Goal: Task Accomplishment & Management: Complete application form

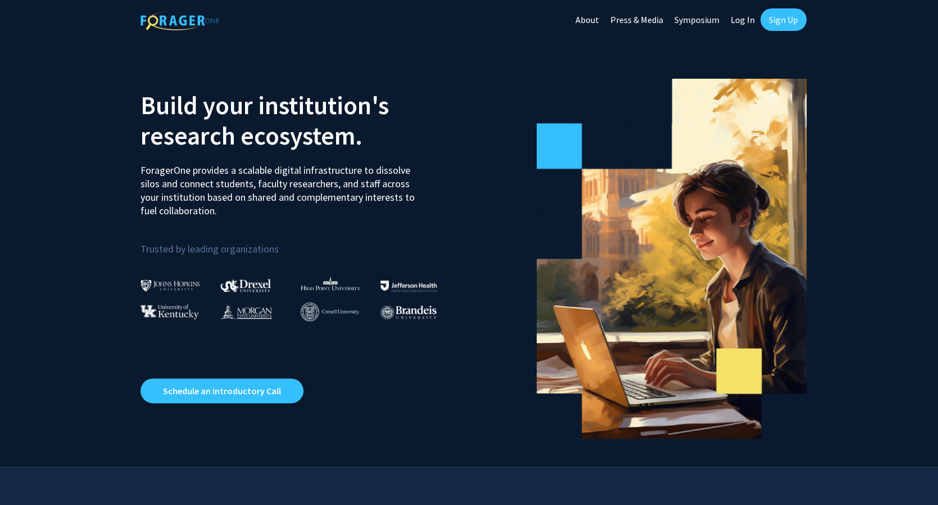
click at [781, 24] on link "Sign Up" at bounding box center [783, 19] width 46 height 22
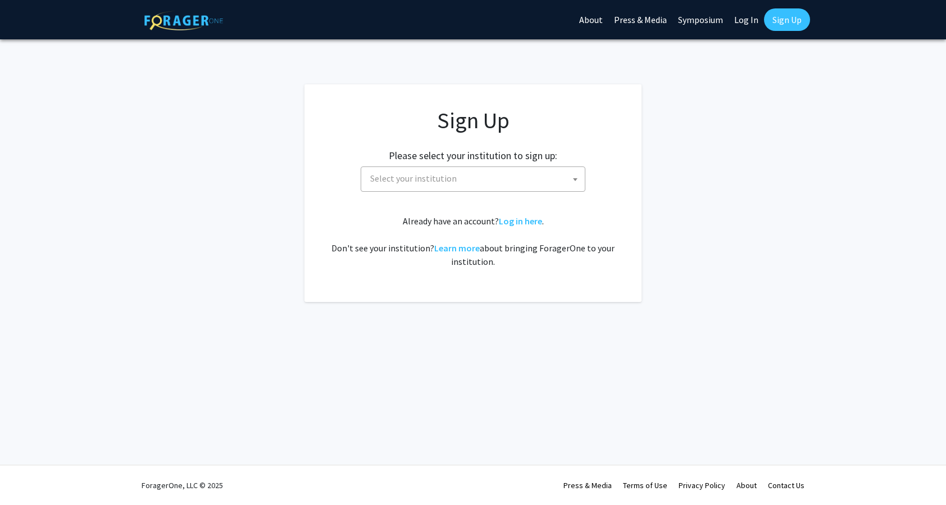
click at [474, 195] on div "Sign Up Please select your institution to sign up: Baylor University Brandeis U…" at bounding box center [473, 187] width 292 height 161
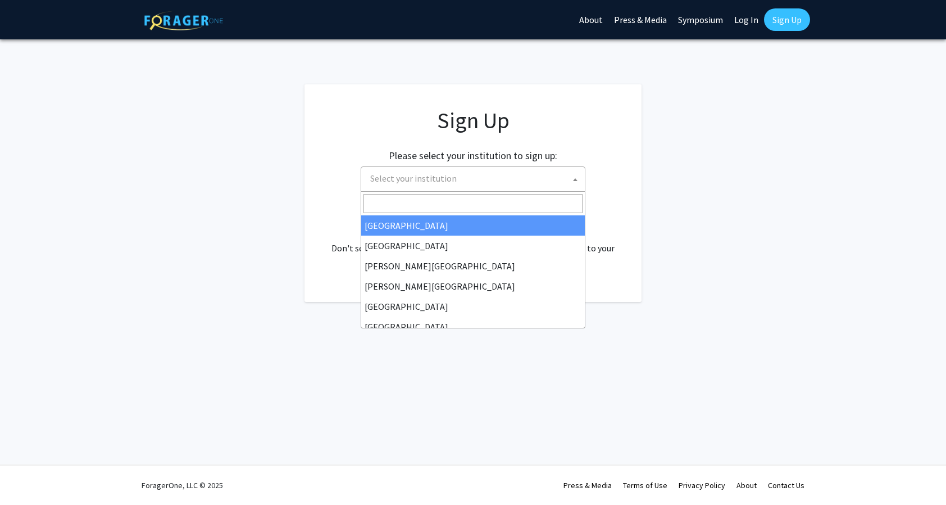
click at [481, 183] on span "Select your institution" at bounding box center [475, 178] width 219 height 23
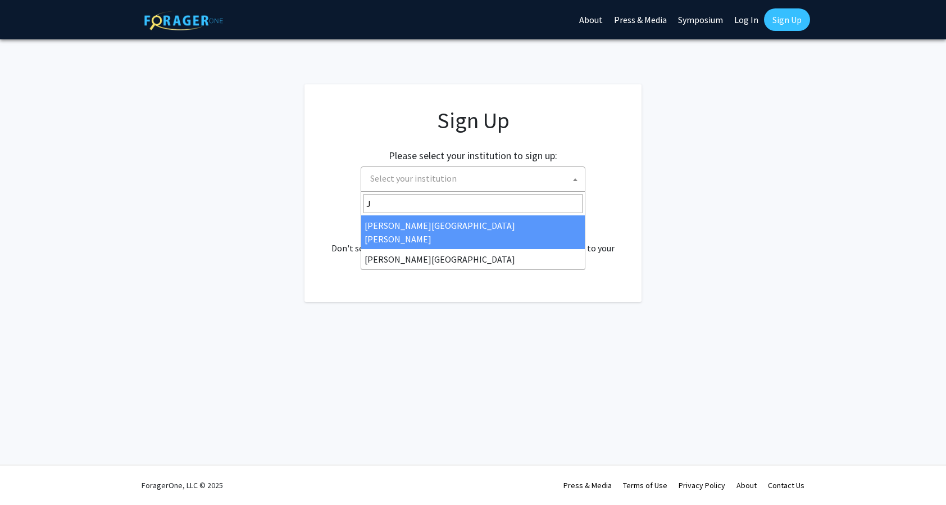
type input "J"
select select "1"
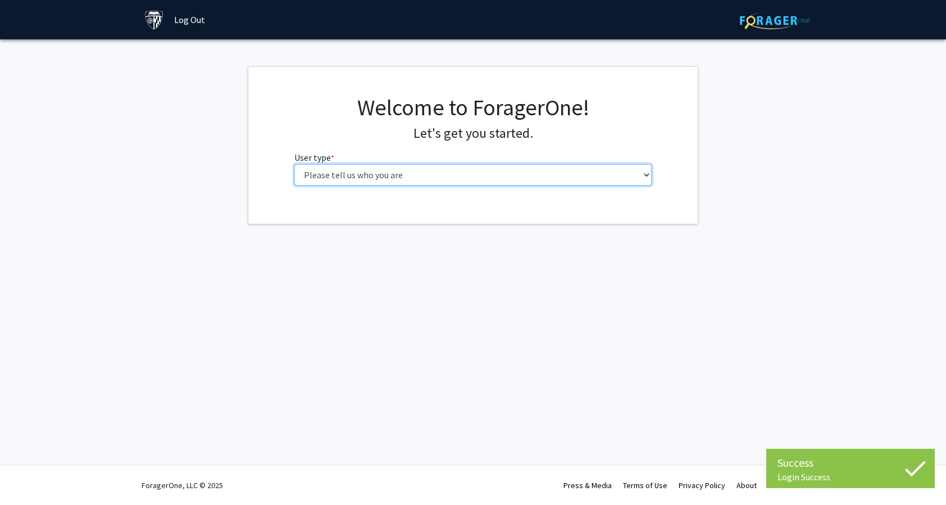
click at [492, 177] on select "Please tell us who you are Undergraduate Student Master's Student Doctoral Cand…" at bounding box center [473, 174] width 358 height 21
select select "1: undergrad"
click at [294, 164] on select "Please tell us who you are Undergraduate Student Master's Student Doctoral Cand…" at bounding box center [473, 174] width 358 height 21
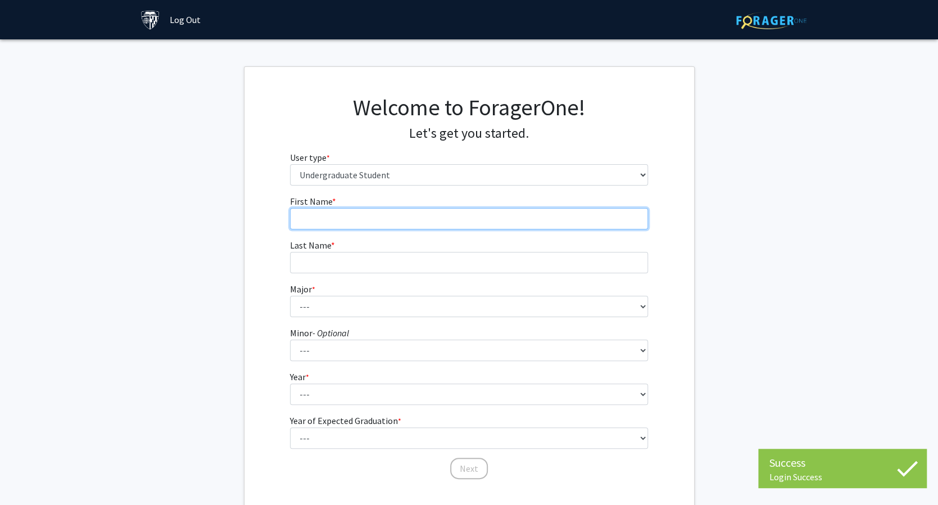
click at [467, 214] on input "First Name * required" at bounding box center [469, 218] width 358 height 21
type input "Zhenyu"
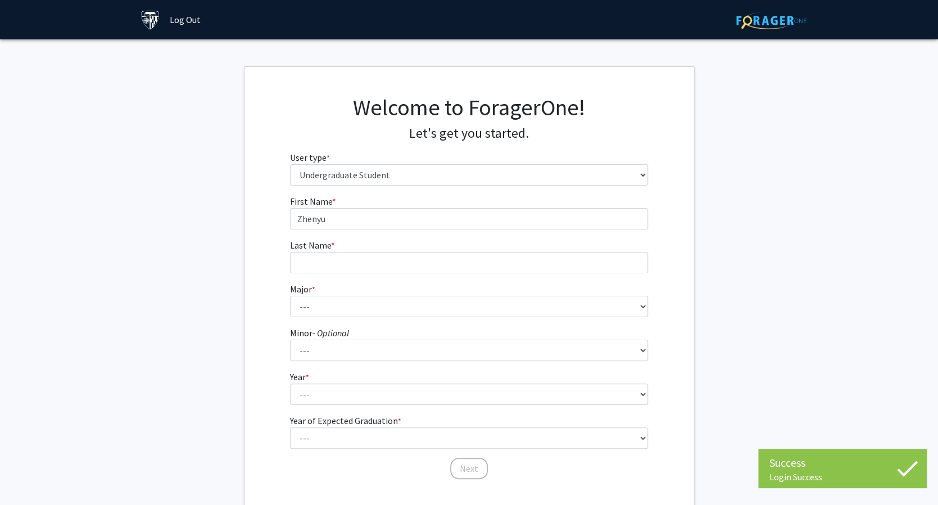
type input "Tan"
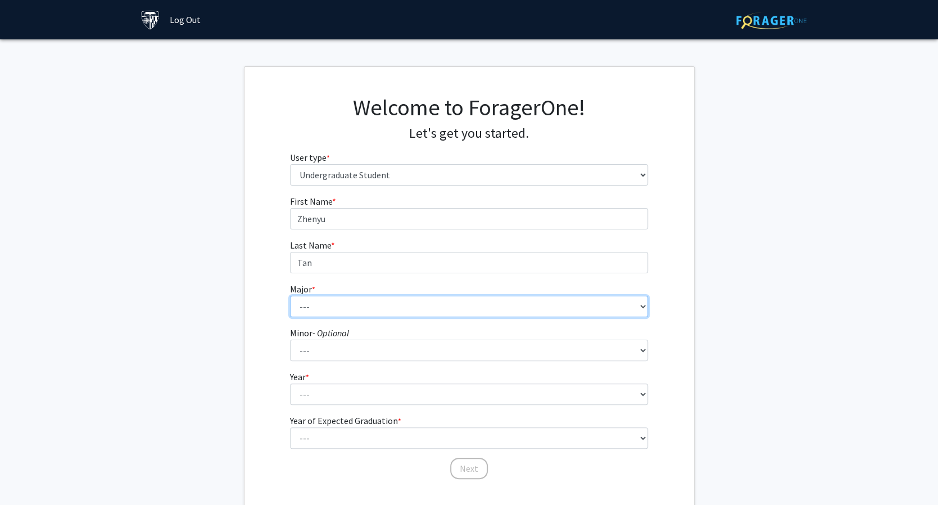
click at [366, 307] on select "--- Africana Studies Anthropology Applied Mathematics & Statistics Archaeology …" at bounding box center [469, 306] width 358 height 21
select select "3: 18"
click at [290, 296] on select "--- Africana Studies Anthropology Applied Mathematics & Statistics Archaeology …" at bounding box center [469, 306] width 358 height 21
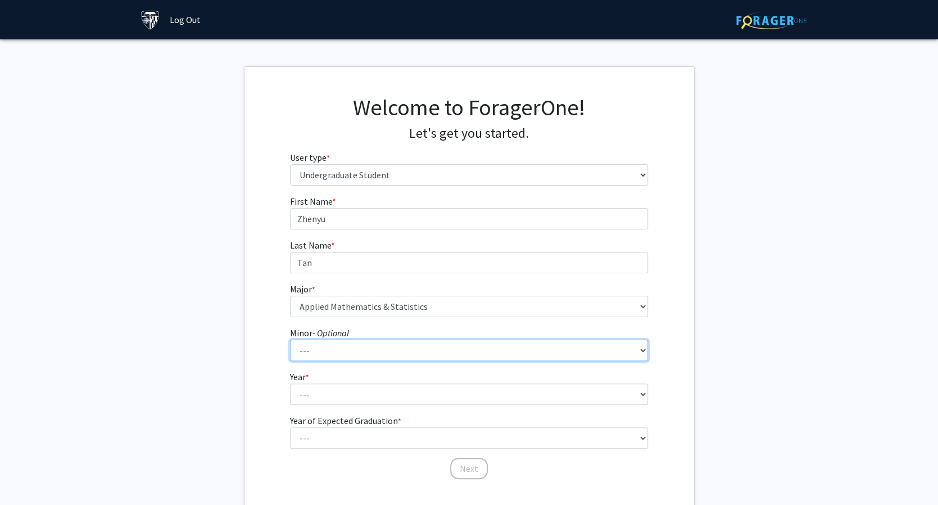
click at [357, 347] on select "--- Accounting and Financial Management Africana Studies Anthropology Applied M…" at bounding box center [469, 349] width 358 height 21
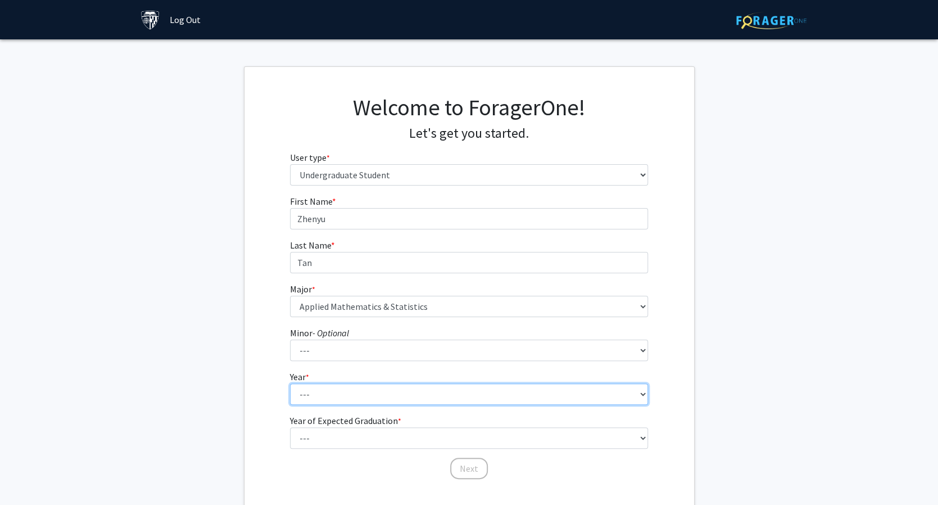
click at [355, 387] on select "--- First-year Sophomore Junior Senior Postbaccalaureate Certificate" at bounding box center [469, 393] width 358 height 21
select select "2: sophomore"
click at [290, 383] on select "--- First-year Sophomore Junior Senior Postbaccalaureate Certificate" at bounding box center [469, 393] width 358 height 21
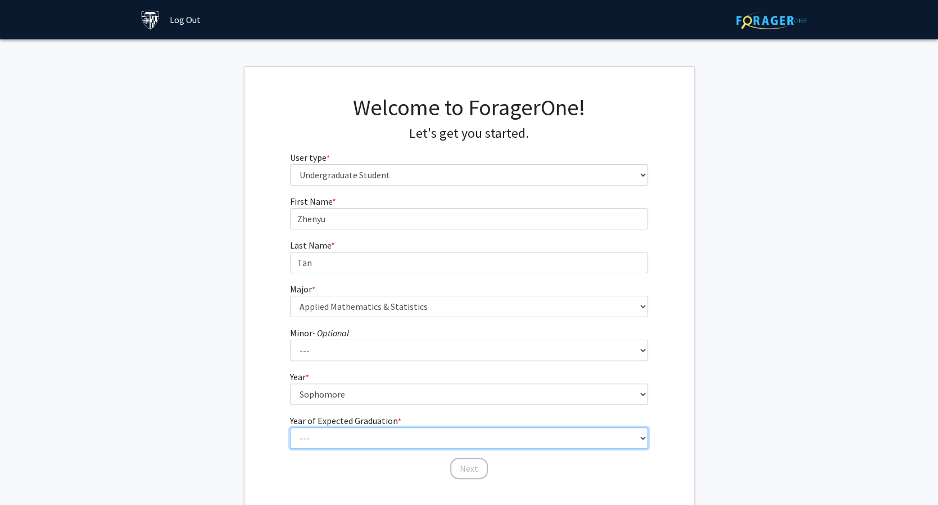
click at [366, 443] on select "--- 2025 2026 2027 2028 2029 2030 2031 2032 2033 2034" at bounding box center [469, 437] width 358 height 21
select select "4: 2028"
click at [290, 427] on select "--- 2025 2026 2027 2028 2029 2030 2031 2032 2033 2034" at bounding box center [469, 437] width 358 height 21
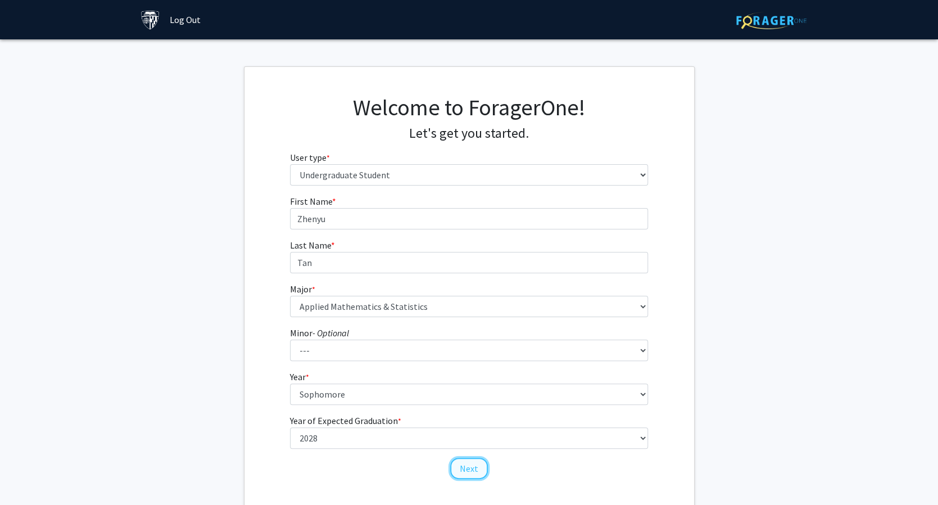
click at [466, 473] on button "Next" at bounding box center [469, 467] width 38 height 21
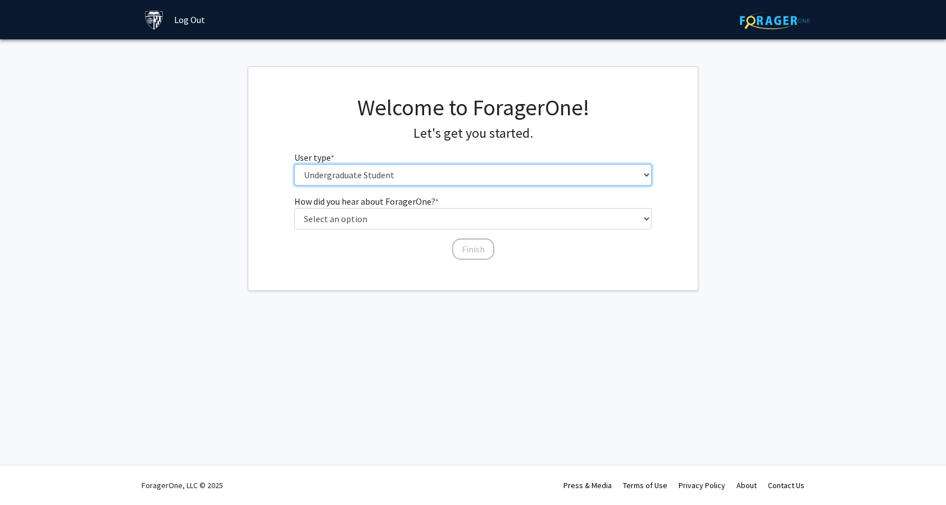
click at [448, 179] on select "Please tell us who you are Undergraduate Student Master's Student Doctoral Cand…" at bounding box center [473, 174] width 358 height 21
click at [294, 164] on select "Please tell us who you are Undergraduate Student Master's Student Doctoral Cand…" at bounding box center [473, 174] width 358 height 21
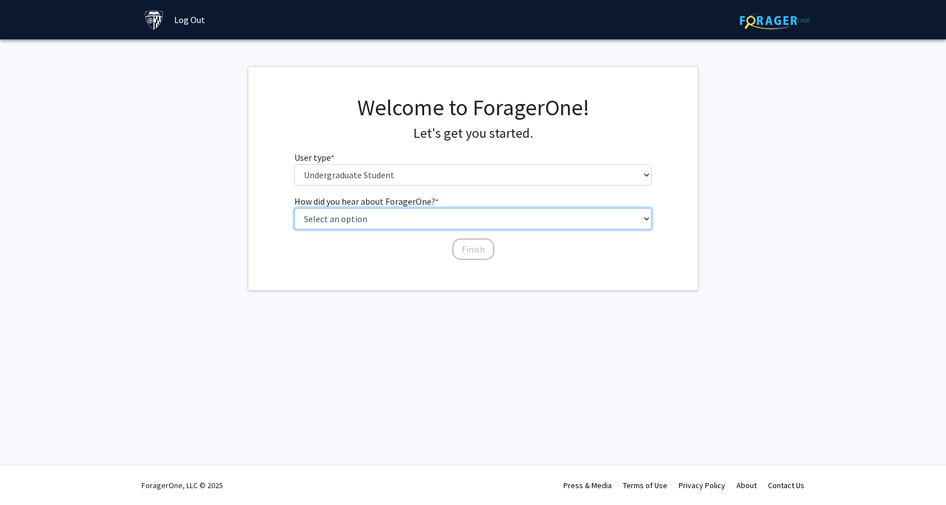
click at [438, 221] on select "Select an option Peer/student recommendation Faculty/staff recommendation Unive…" at bounding box center [473, 218] width 358 height 21
select select "3: university_website"
click at [294, 208] on select "Select an option Peer/student recommendation Faculty/staff recommendation Unive…" at bounding box center [473, 218] width 358 height 21
click at [465, 254] on button "Finish" at bounding box center [473, 248] width 42 height 21
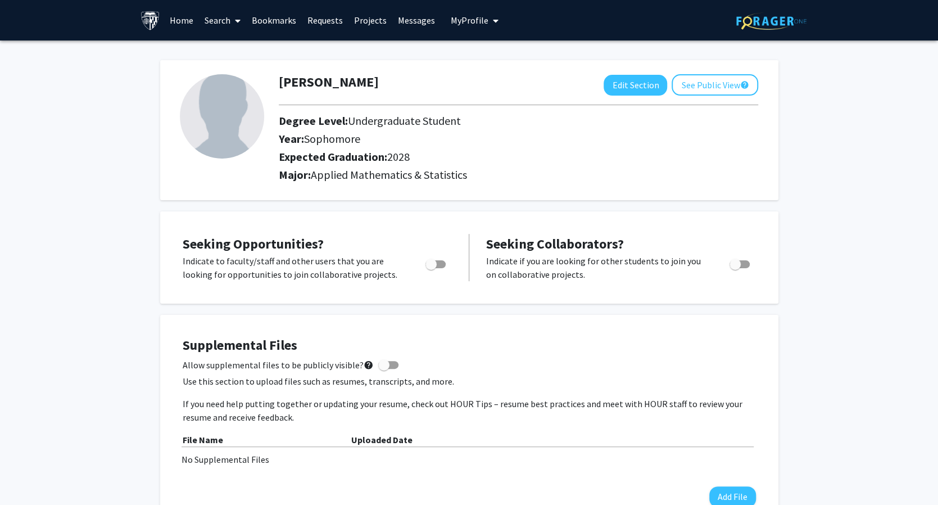
click at [216, 23] on link "Search" at bounding box center [222, 20] width 47 height 39
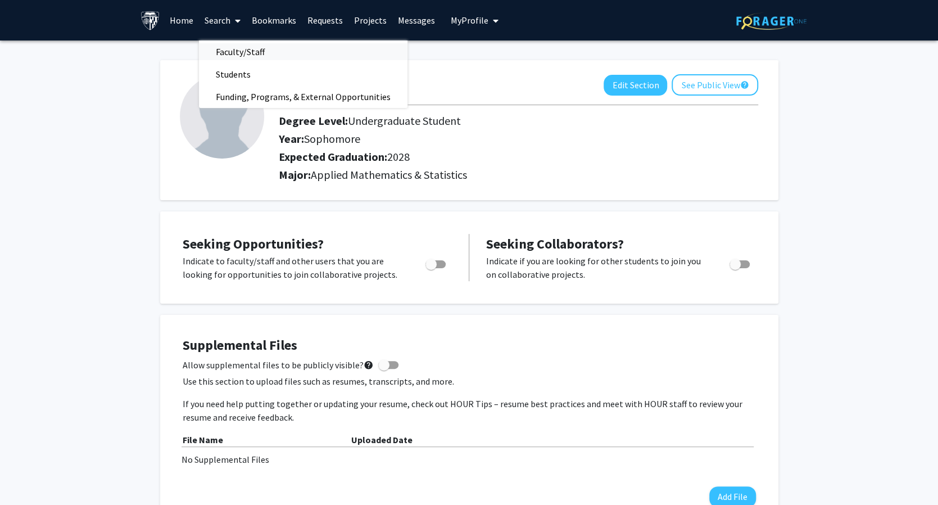
click at [251, 55] on span "Faculty/Staff" at bounding box center [240, 51] width 83 height 22
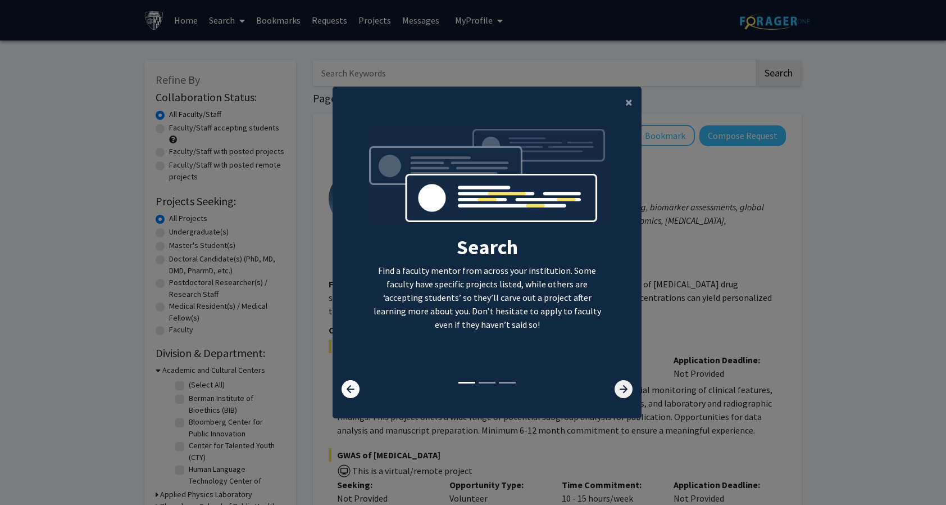
click at [615, 388] on icon at bounding box center [624, 389] width 18 height 18
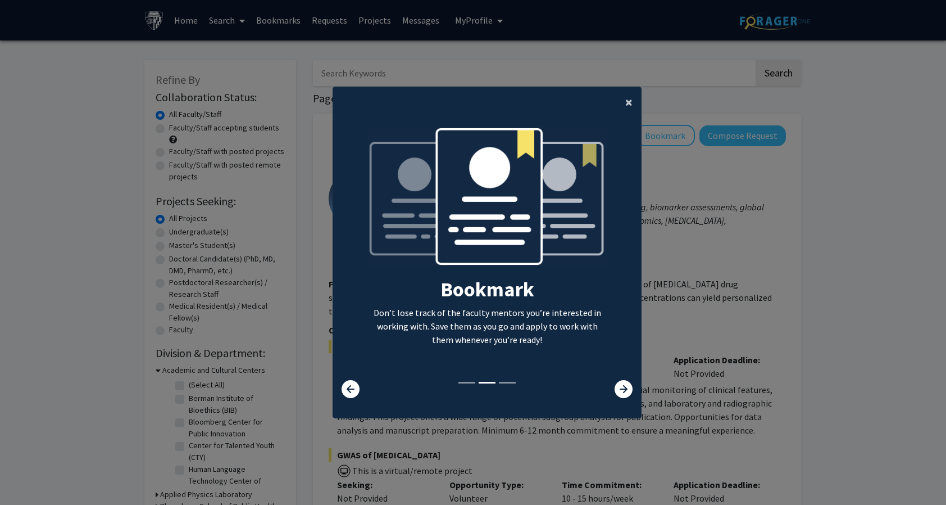
click at [616, 99] on button "×" at bounding box center [628, 102] width 25 height 31
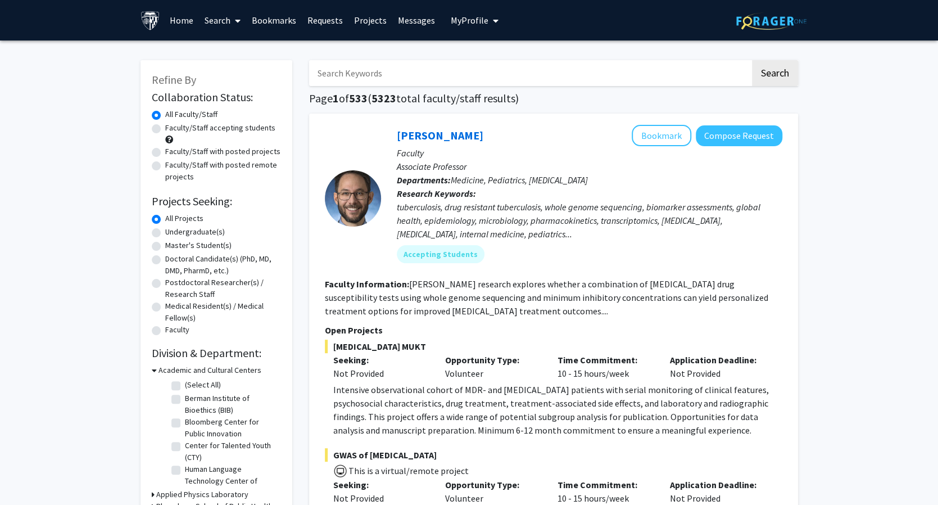
click at [165, 233] on label "Undergraduate(s)" at bounding box center [195, 232] width 60 height 12
click at [165, 233] on input "Undergraduate(s)" at bounding box center [168, 229] width 7 height 7
radio input "true"
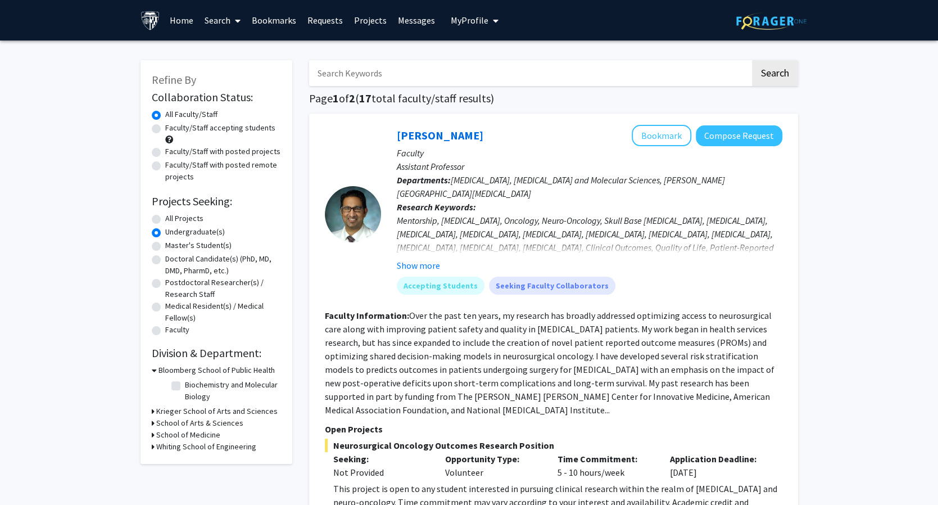
drag, startPoint x: 353, startPoint y: 87, endPoint x: 356, endPoint y: 81, distance: 5.8
click at [361, 71] on input "Search Keywords" at bounding box center [529, 73] width 441 height 26
type input "AMS"
click at [785, 77] on button "Search" at bounding box center [775, 73] width 46 height 26
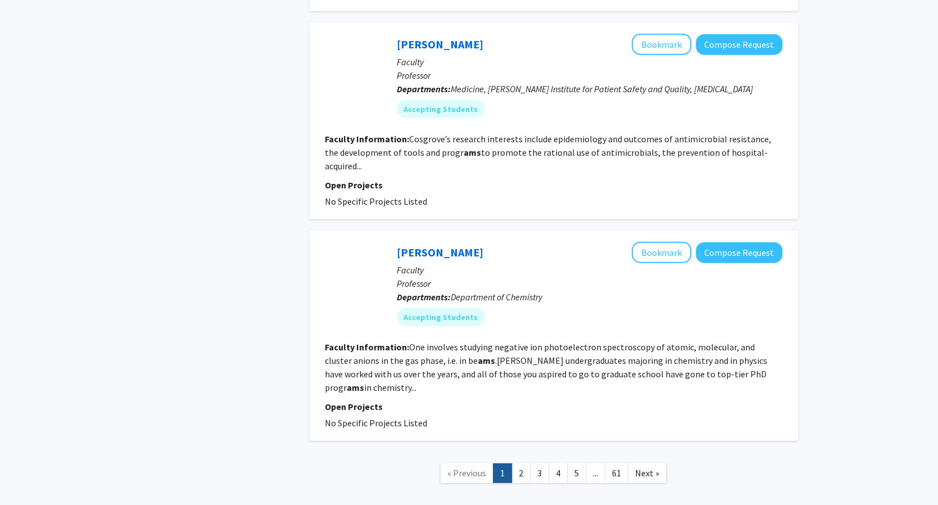
scroll to position [1783, 0]
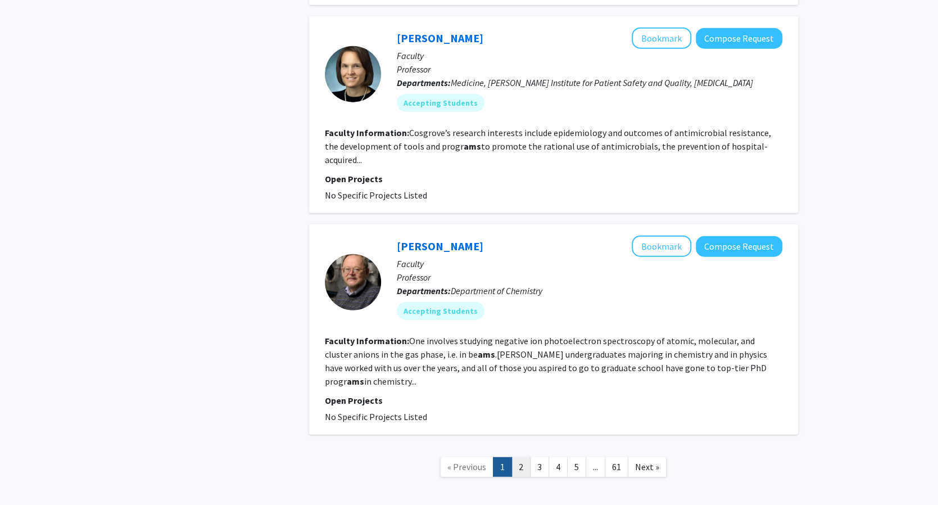
click at [521, 457] on link "2" at bounding box center [520, 467] width 19 height 20
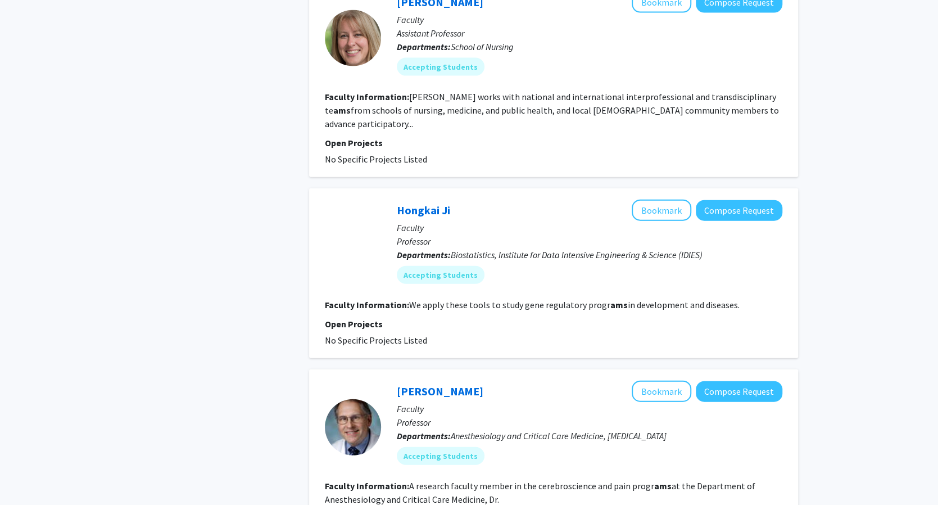
scroll to position [1573, 0]
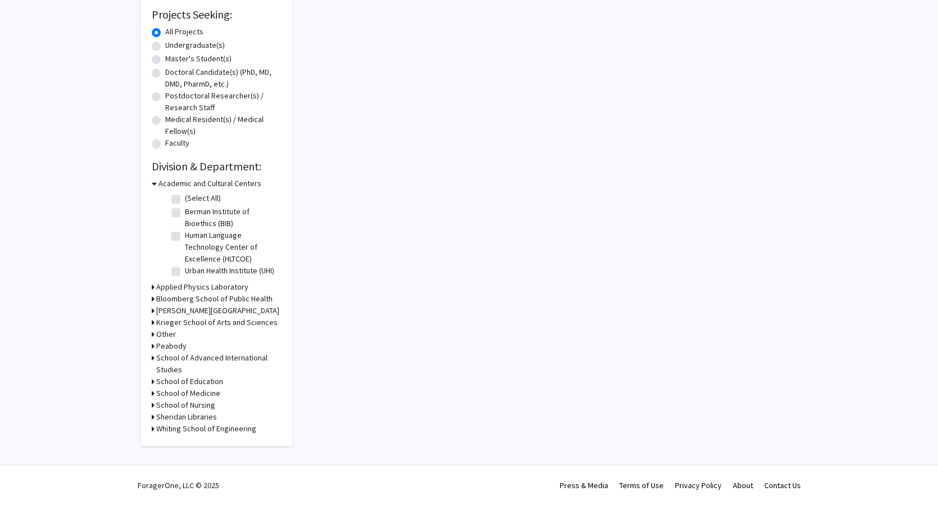
scroll to position [1783, 0]
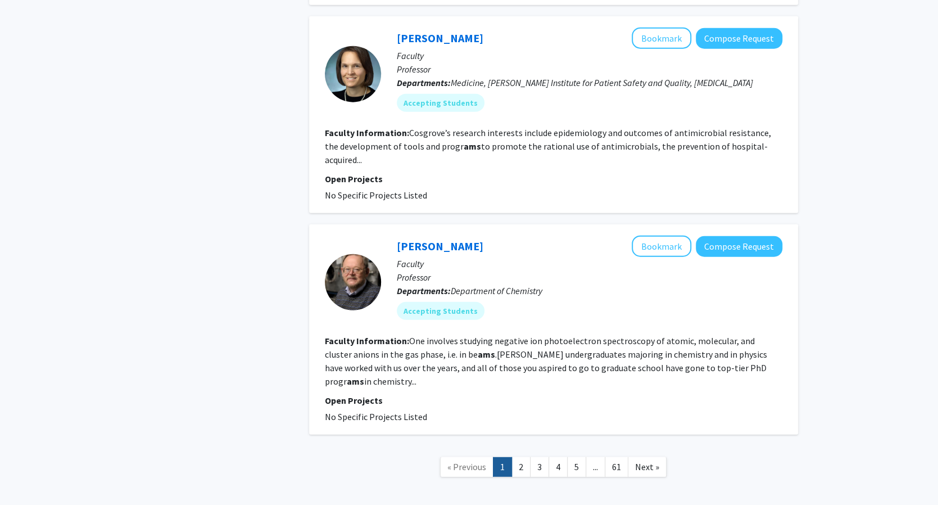
radio input "false"
radio input "true"
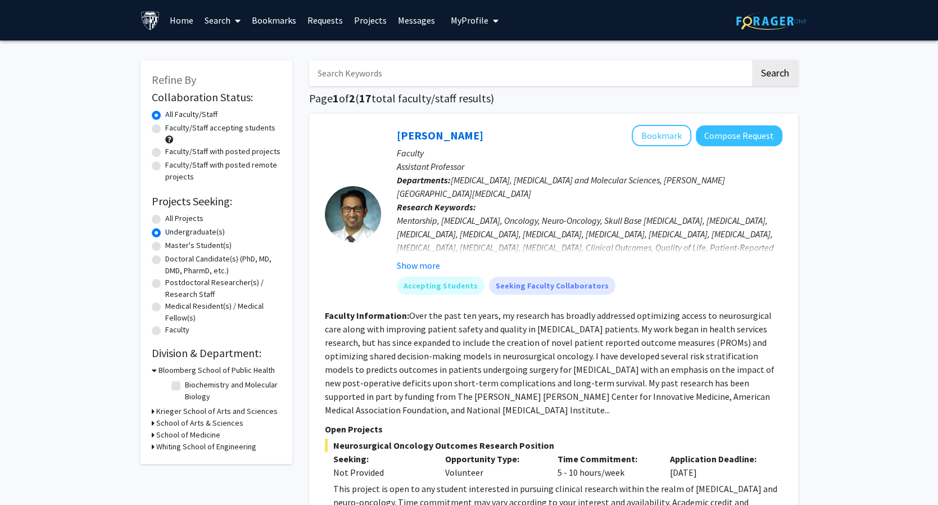
click at [481, 21] on span "My Profile" at bounding box center [470, 20] width 38 height 11
click at [499, 56] on span "[PERSON_NAME]" at bounding box center [521, 52] width 68 height 12
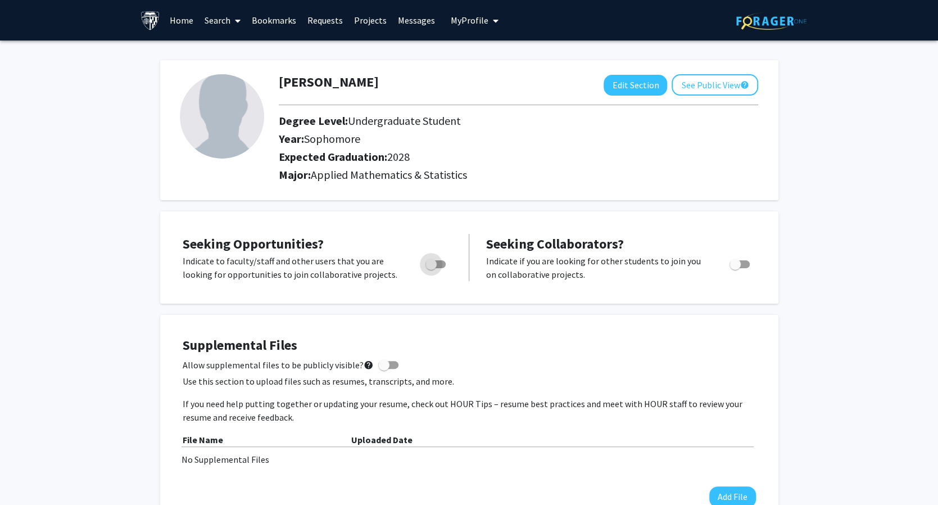
click at [429, 267] on span "Toggle" at bounding box center [430, 263] width 11 height 11
click at [430, 268] on input "Are you actively seeking opportunities?" at bounding box center [430, 268] width 1 height 1
checkbox input "true"
click at [324, 19] on link "Requests" at bounding box center [325, 20] width 47 height 39
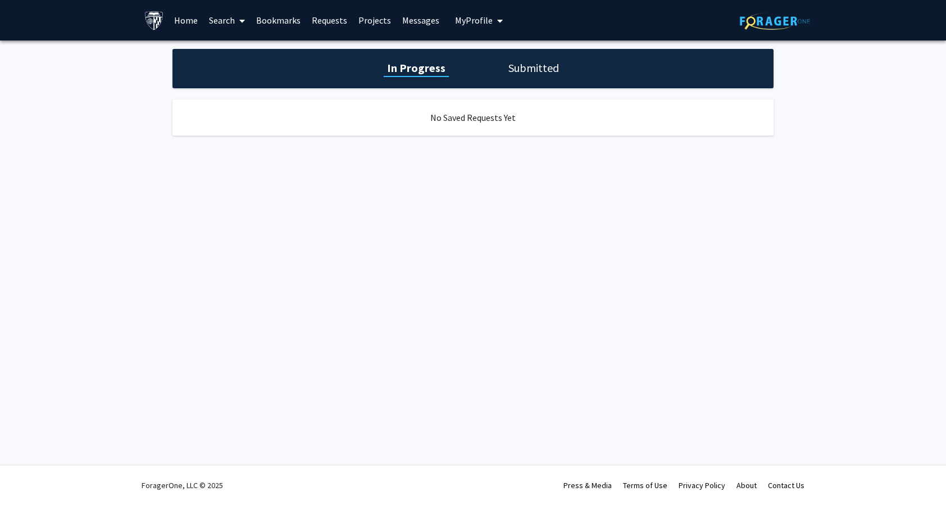
click at [285, 16] on link "Bookmarks" at bounding box center [279, 20] width 56 height 39
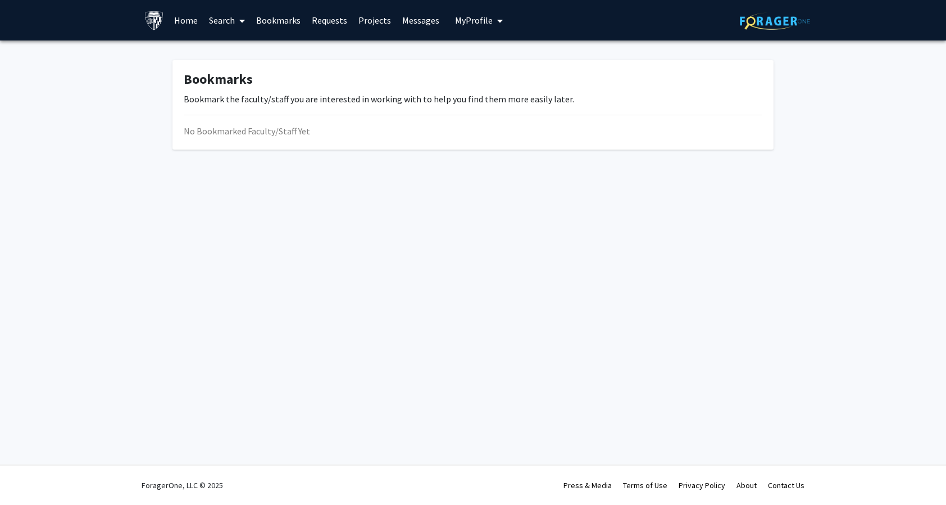
click at [239, 23] on span at bounding box center [240, 20] width 10 height 39
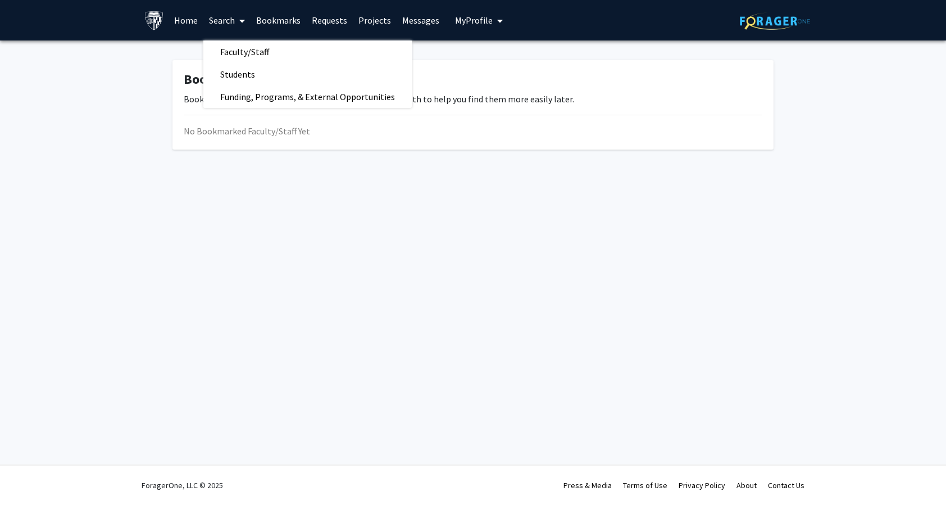
click at [189, 26] on link "Home" at bounding box center [186, 20] width 35 height 39
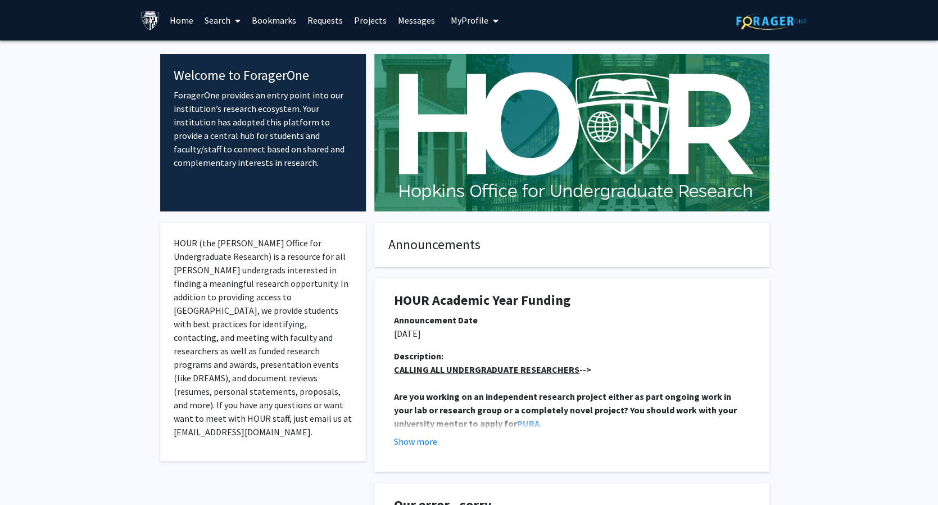
click at [216, 23] on link "Search" at bounding box center [222, 20] width 47 height 39
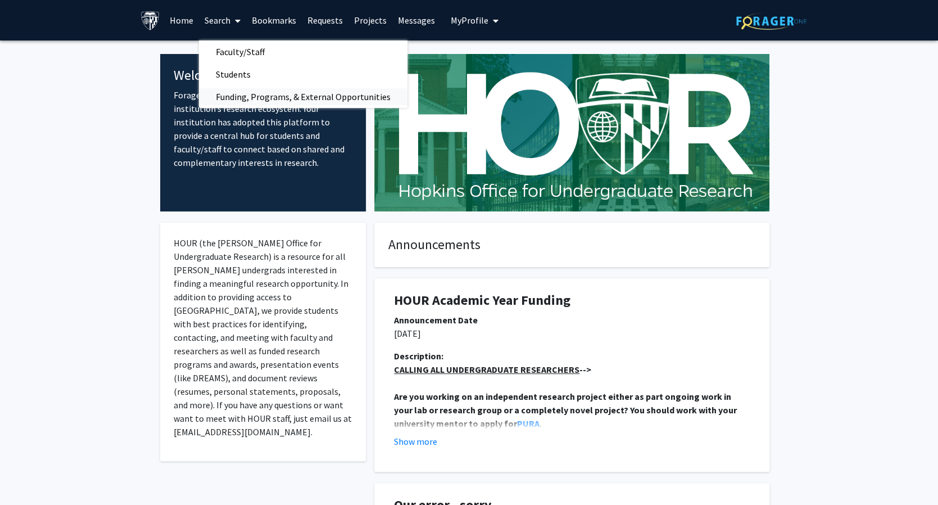
click at [289, 95] on span "Funding, Programs, & External Opportunities" at bounding box center [303, 96] width 208 height 22
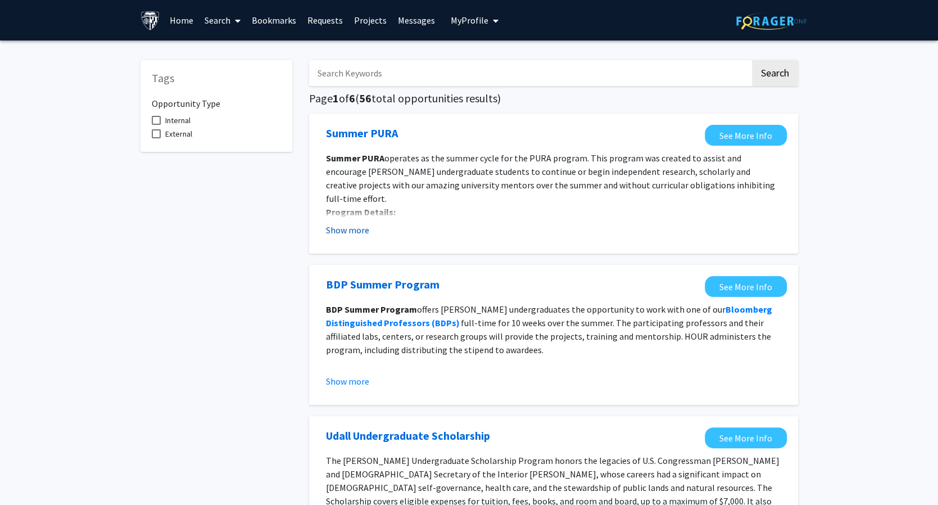
click at [358, 228] on button "Show more" at bounding box center [347, 229] width 43 height 13
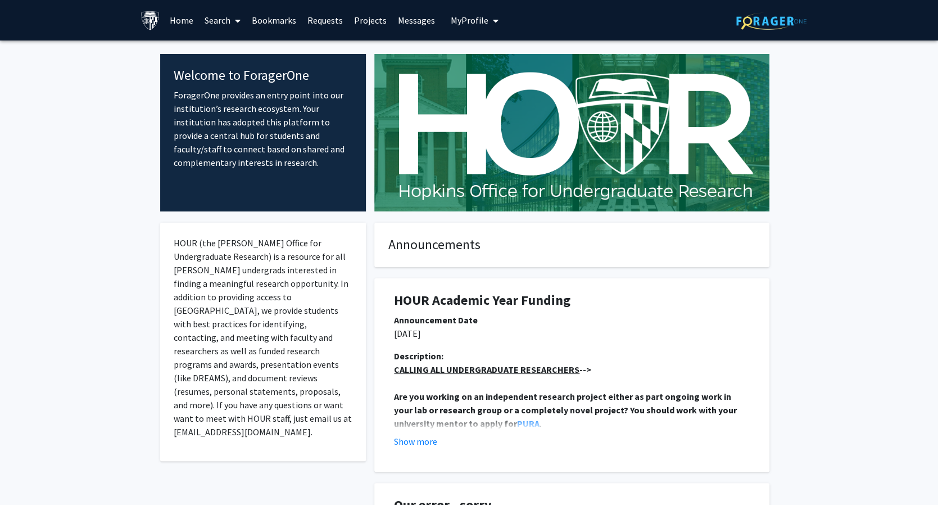
click at [217, 20] on link "Search" at bounding box center [222, 20] width 47 height 39
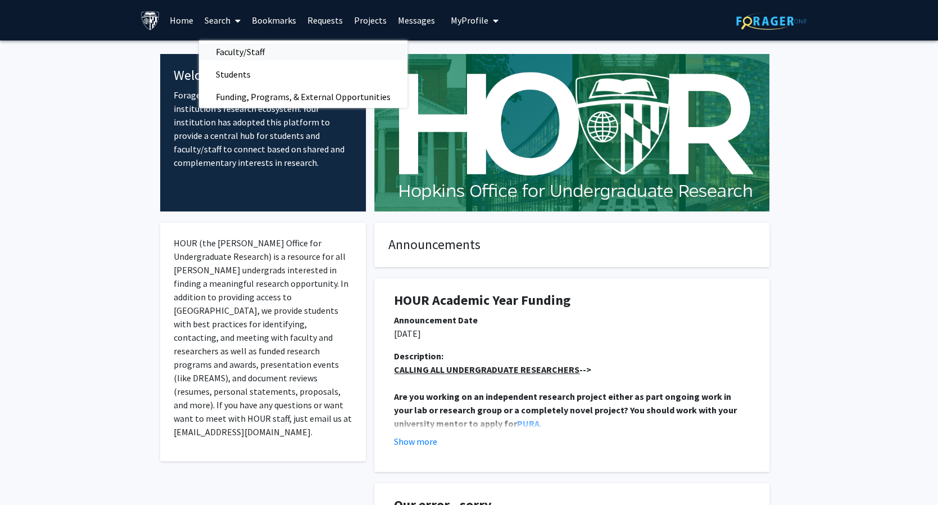
click at [252, 53] on span "Faculty/Staff" at bounding box center [240, 51] width 83 height 22
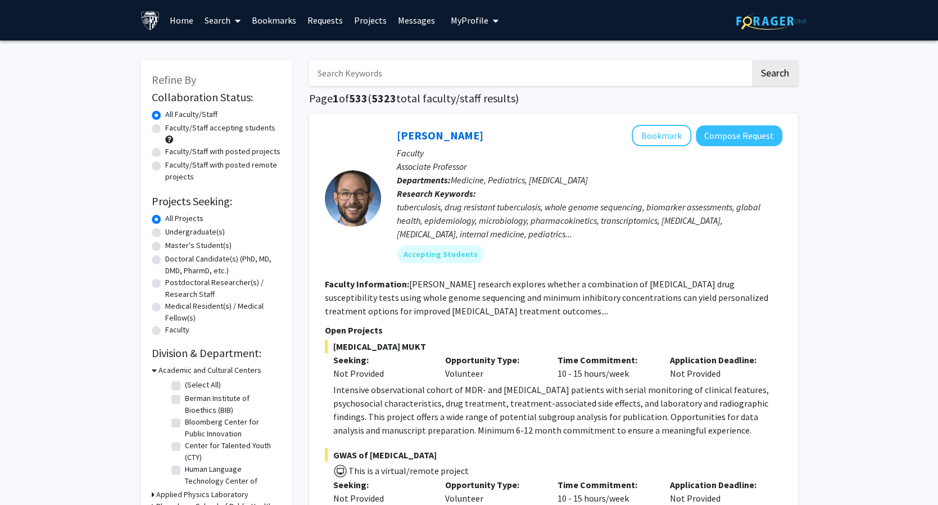
click at [374, 74] on input "Search Keywords" at bounding box center [529, 73] width 441 height 26
type input "j"
type input "JHU applied math"
click at [752, 60] on button "Search" at bounding box center [775, 73] width 46 height 26
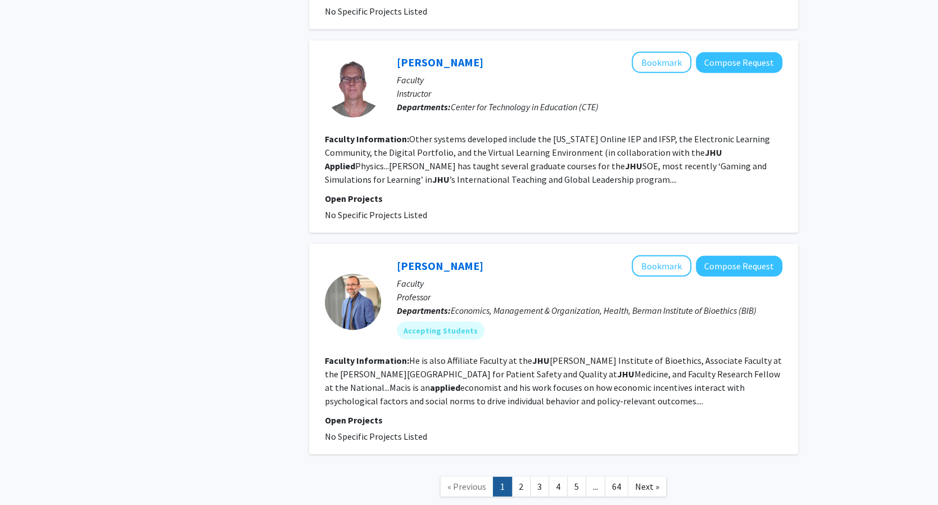
scroll to position [1895, 0]
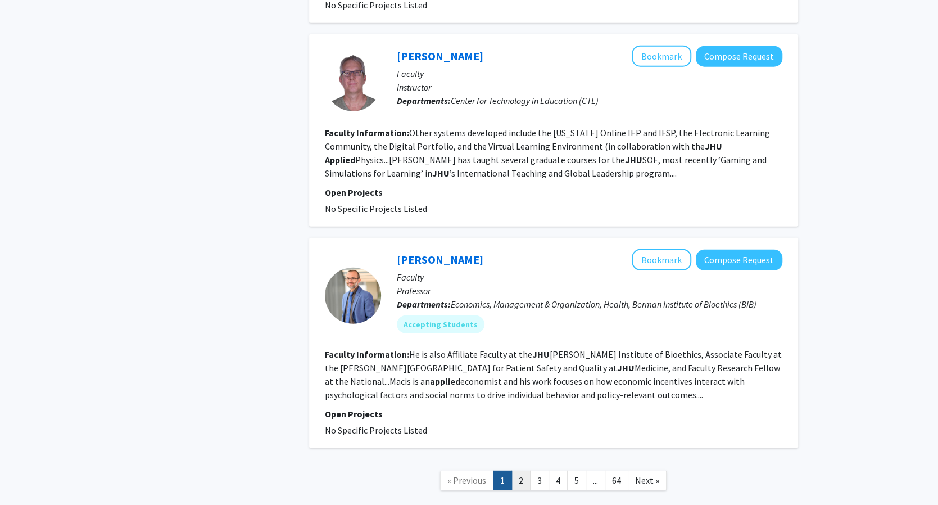
click at [526, 470] on link "2" at bounding box center [520, 480] width 19 height 20
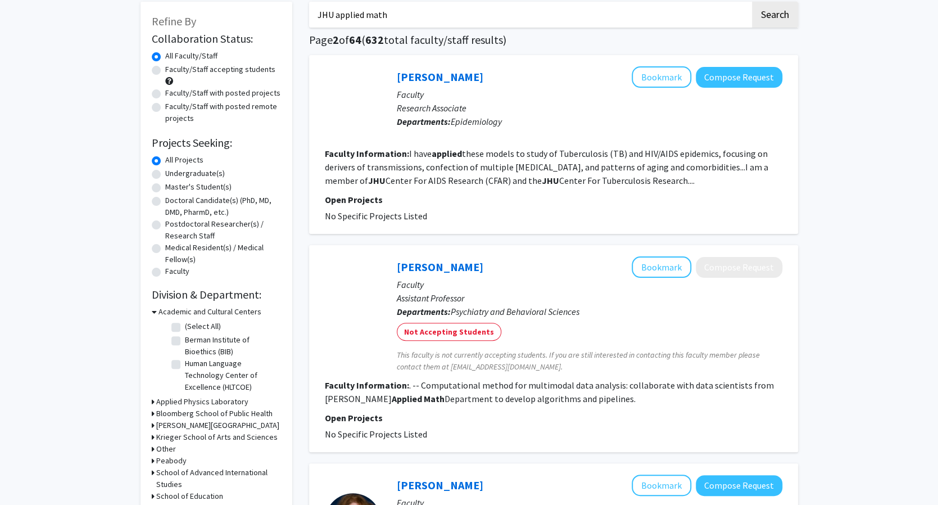
scroll to position [56, 0]
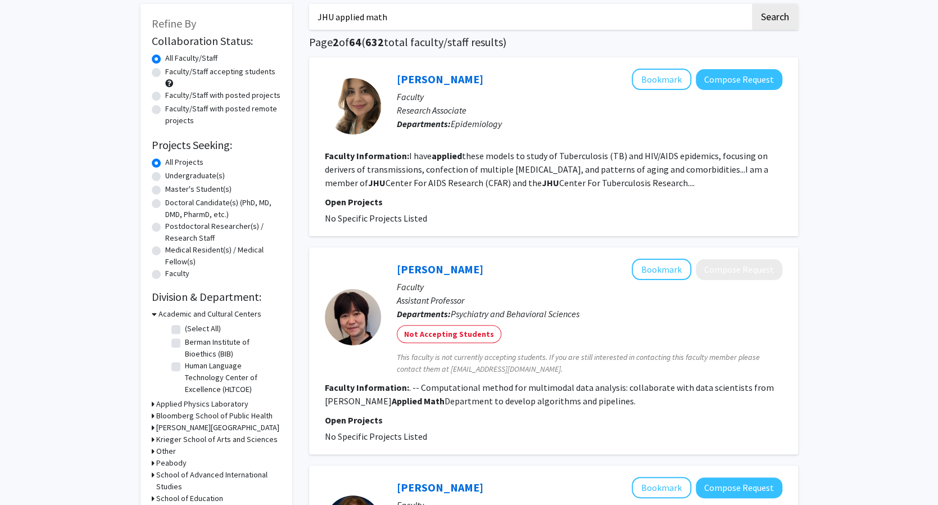
click at [165, 73] on label "Faculty/Staff accepting students" at bounding box center [220, 72] width 110 height 12
click at [165, 73] on input "Faculty/Staff accepting students" at bounding box center [168, 69] width 7 height 7
radio input "true"
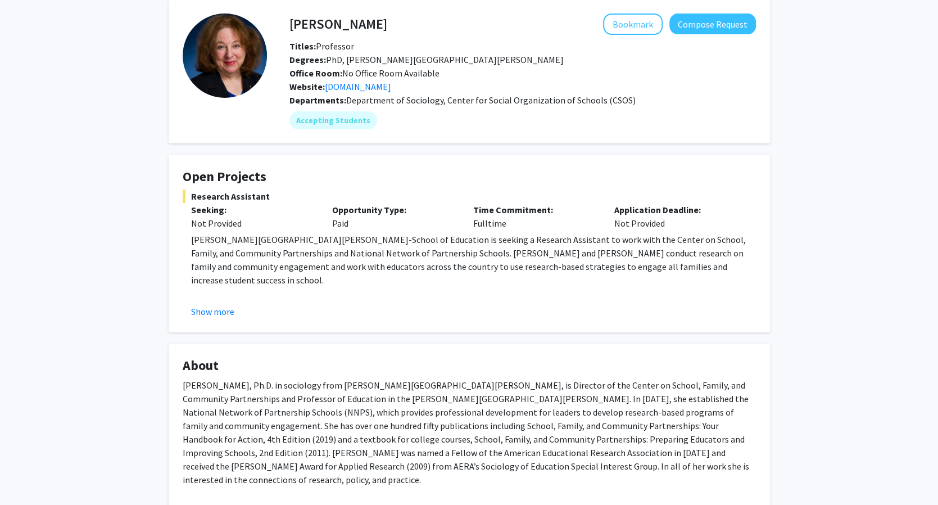
scroll to position [56, 0]
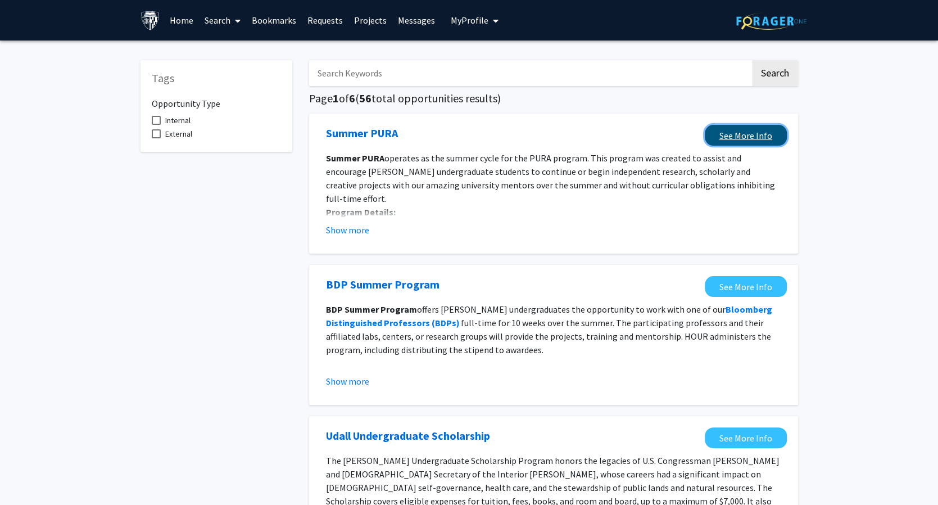
click at [752, 137] on link "See More Info" at bounding box center [746, 135] width 82 height 21
